Goal: Transaction & Acquisition: Download file/media

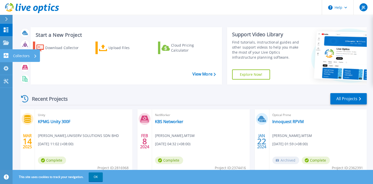
click at [24, 54] on p "Collectors" at bounding box center [21, 55] width 17 height 13
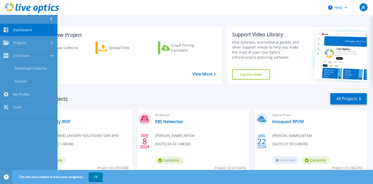
click at [122, 66] on div "Download Collector Upload Files Cloud Pricing Calculator" at bounding box center [126, 61] width 188 height 42
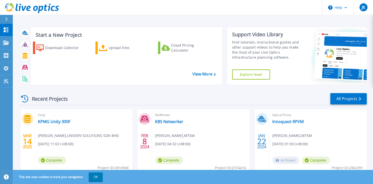
click at [5, 19] on div at bounding box center [9, 19] width 8 height 9
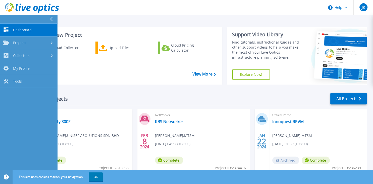
click at [158, 95] on div "Recent Projects All Projects" at bounding box center [193, 99] width 348 height 13
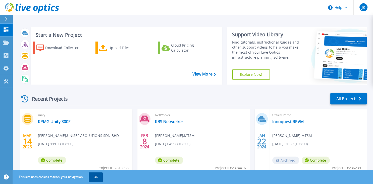
click at [99, 176] on button "OK" at bounding box center [96, 176] width 14 height 9
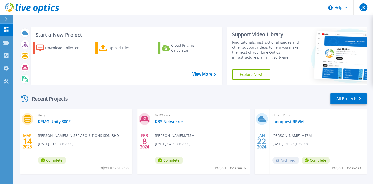
click at [5, 20] on div at bounding box center [9, 19] width 8 height 9
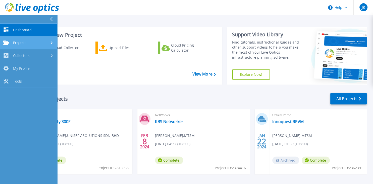
click at [28, 40] on link "Projects Projects" at bounding box center [28, 42] width 57 height 13
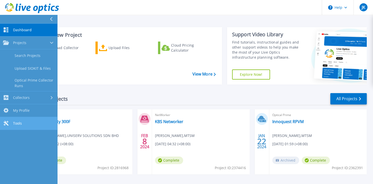
click at [24, 124] on link "Tools Tools" at bounding box center [28, 123] width 57 height 13
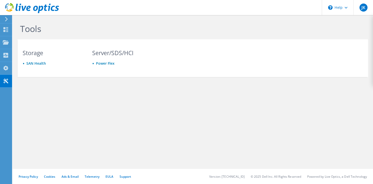
click at [107, 50] on h3 "Server/SDS/HCI" at bounding box center [122, 53] width 60 height 6
click at [38, 52] on h3 "Storage" at bounding box center [53, 53] width 60 height 6
click at [38, 64] on link "SAN Health" at bounding box center [36, 63] width 20 height 5
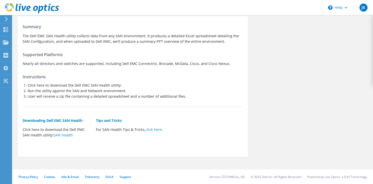
scroll to position [31, 0]
click at [66, 135] on link "SAN Health" at bounding box center [63, 134] width 19 height 5
click at [7, 20] on use at bounding box center [6, 19] width 3 height 5
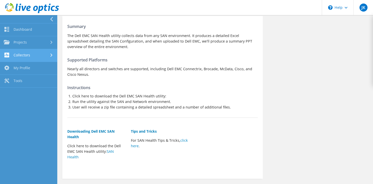
click at [35, 60] on link "Collectors" at bounding box center [28, 55] width 57 height 13
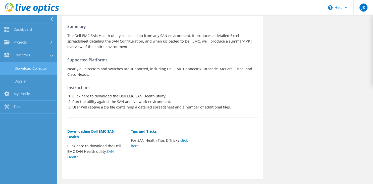
click at [35, 68] on link "Download Collector" at bounding box center [28, 68] width 57 height 13
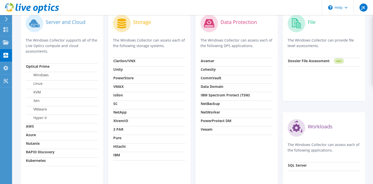
scroll to position [183, 0]
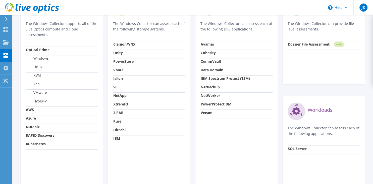
click at [127, 46] on strong "Clariion/VNX" at bounding box center [124, 44] width 22 height 5
click at [133, 57] on td "Unity" at bounding box center [149, 54] width 72 height 9
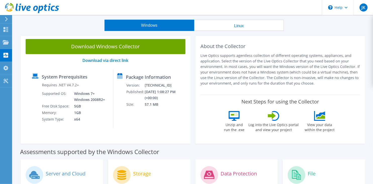
scroll to position [0, 0]
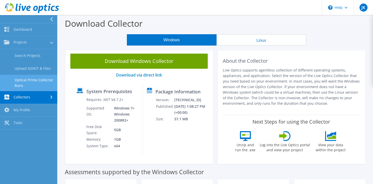
click at [39, 83] on link "Optical Prime Collector Runs" at bounding box center [28, 83] width 57 height 16
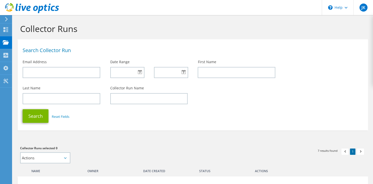
click at [5, 19] on icon at bounding box center [7, 19] width 4 height 5
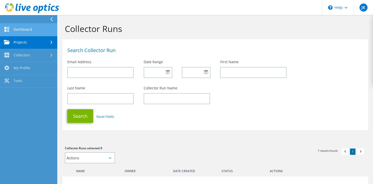
click at [33, 34] on link "Dashboard" at bounding box center [28, 29] width 57 height 13
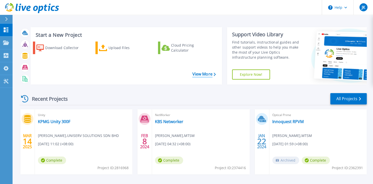
click at [199, 72] on link "View More" at bounding box center [203, 74] width 23 height 5
click at [55, 33] on h3 "Start a New Project" at bounding box center [126, 35] width 180 height 6
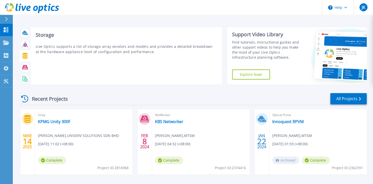
click at [26, 58] on icon at bounding box center [25, 56] width 6 height 6
click at [26, 56] on icon at bounding box center [24, 56] width 5 height 6
click at [106, 50] on p "Live Optics supports a list of storage array vendors and models and provides a …" at bounding box center [127, 49] width 182 height 11
click at [24, 57] on icon at bounding box center [24, 56] width 5 height 6
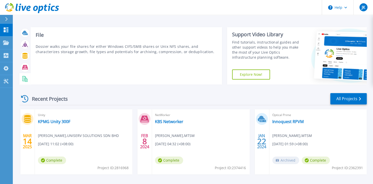
click at [24, 79] on icon at bounding box center [25, 79] width 6 height 6
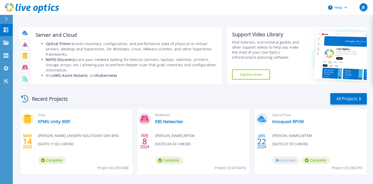
click at [23, 31] on icon at bounding box center [25, 33] width 6 height 6
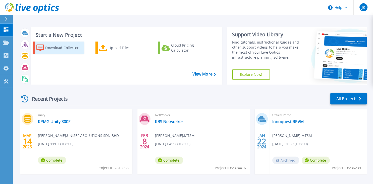
click at [55, 44] on div "Download Collector" at bounding box center [64, 48] width 38 height 10
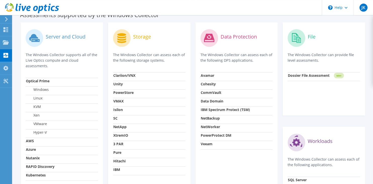
scroll to position [195, 0]
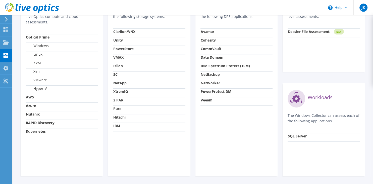
click at [125, 56] on td "VMAX" at bounding box center [149, 58] width 72 height 9
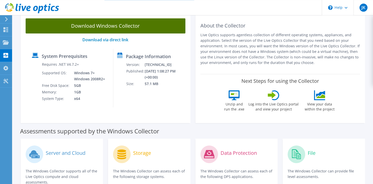
click at [105, 25] on link "Download Windows Collector" at bounding box center [106, 25] width 160 height 15
